Goal: Task Accomplishment & Management: Manage account settings

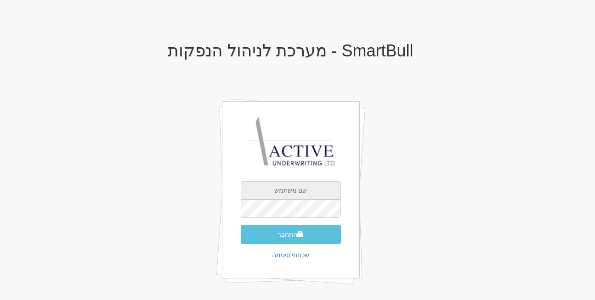
type input "[EMAIL_ADDRESS][DOMAIN_NAME]"
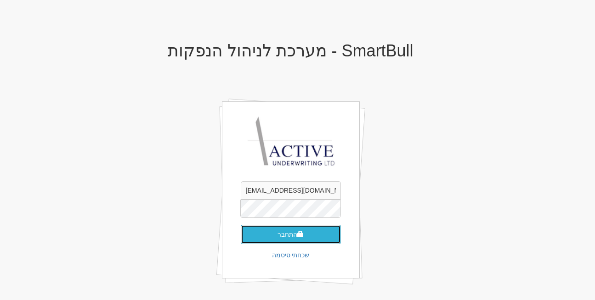
click at [288, 236] on button "התחבר" at bounding box center [291, 234] width 100 height 19
click at [293, 229] on button "התחבר" at bounding box center [291, 234] width 100 height 19
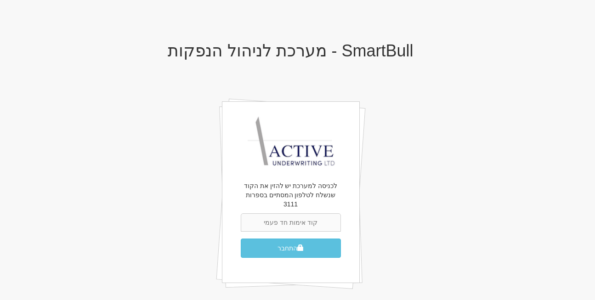
click at [292, 228] on form "התחבר" at bounding box center [291, 236] width 100 height 45
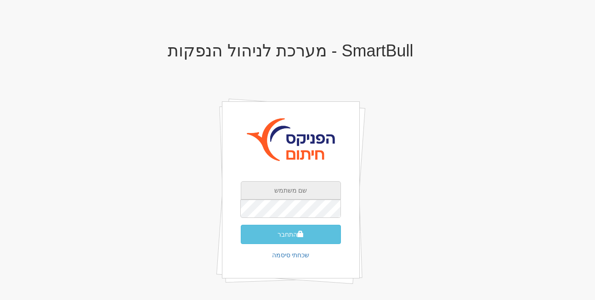
type input "[EMAIL_ADDRESS][DOMAIN_NAME]"
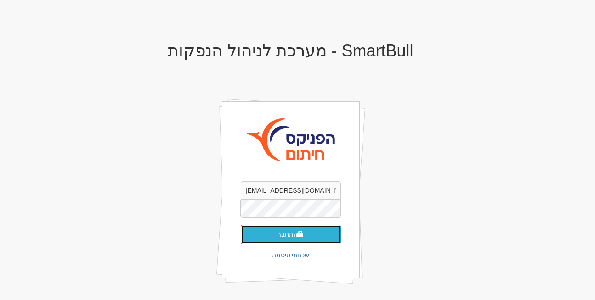
click at [278, 228] on button "התחבר" at bounding box center [291, 234] width 100 height 19
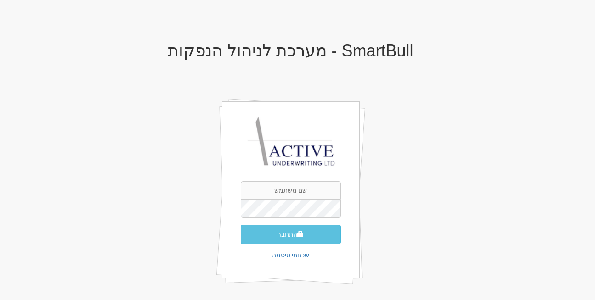
type input "[EMAIL_ADDRESS][DOMAIN_NAME]"
click at [373, 158] on div "SmartBull - מערכת לניהול הנפקות rona@smartbull.co.il התחבר שכחתי סיסמה" at bounding box center [290, 174] width 537 height 283
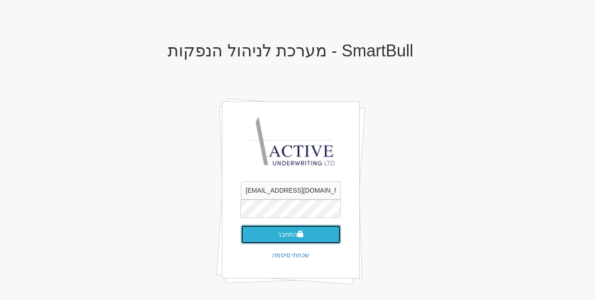
click at [293, 236] on button "התחבר" at bounding box center [291, 234] width 100 height 19
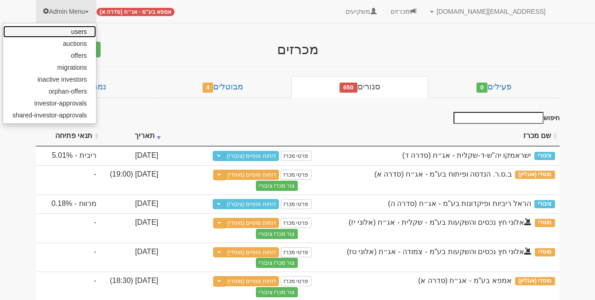
click at [86, 29] on link "users" at bounding box center [49, 32] width 93 height 12
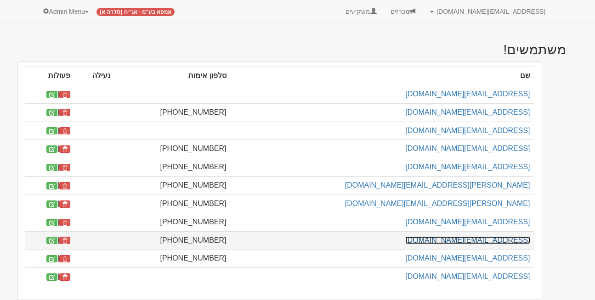
click at [482, 236] on link "[EMAIL_ADDRESS][DOMAIN_NAME]" at bounding box center [467, 240] width 124 height 8
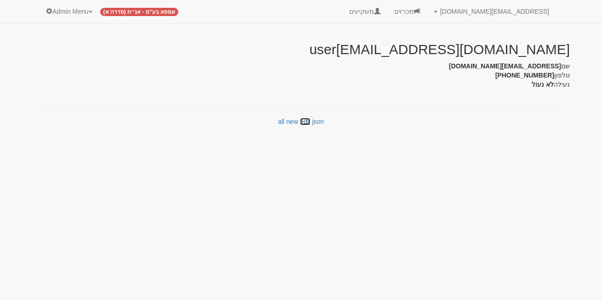
click at [306, 120] on link "edit" at bounding box center [305, 121] width 11 height 7
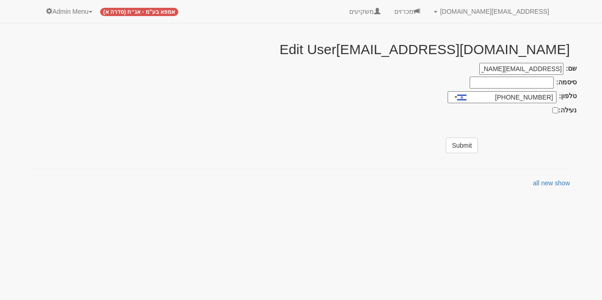
type input "052-435-3111"
click at [547, 183] on link "new" at bounding box center [547, 183] width 12 height 7
click at [66, 8] on link "Admin Menu" at bounding box center [69, 11] width 61 height 23
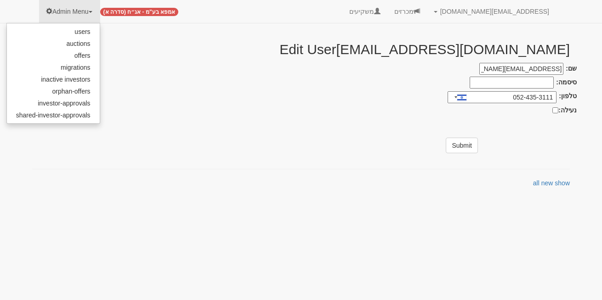
click at [177, 55] on h2 "Edit User rona@smartbull.co.il" at bounding box center [300, 49] width 537 height 15
